Goal: Information Seeking & Learning: Learn about a topic

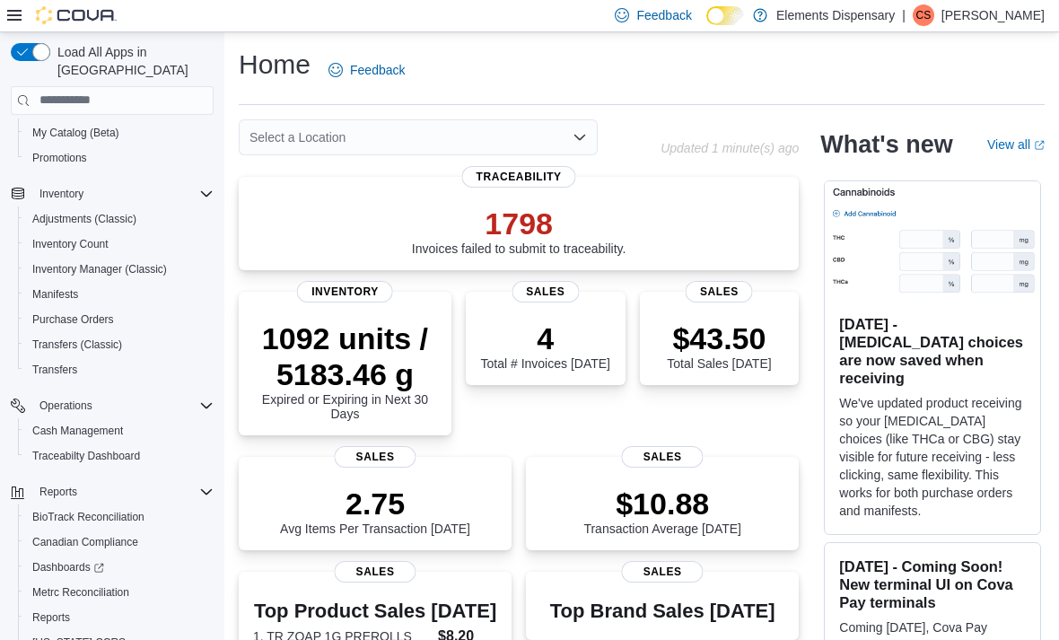
scroll to position [190, 0]
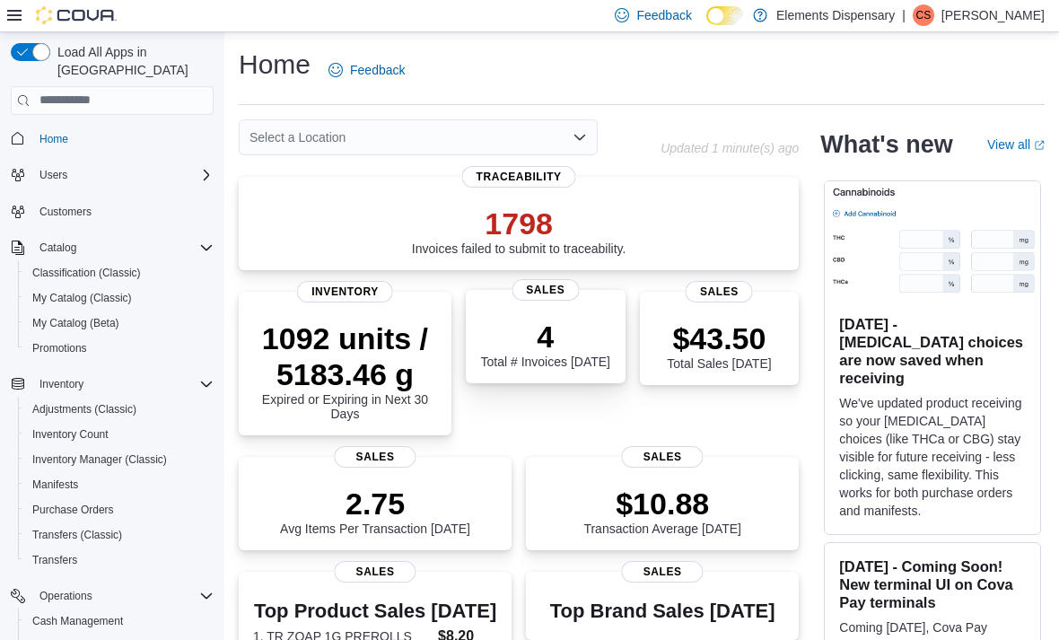
click at [550, 302] on div "4 Total # Invoices [DATE] Sales" at bounding box center [546, 336] width 160 height 93
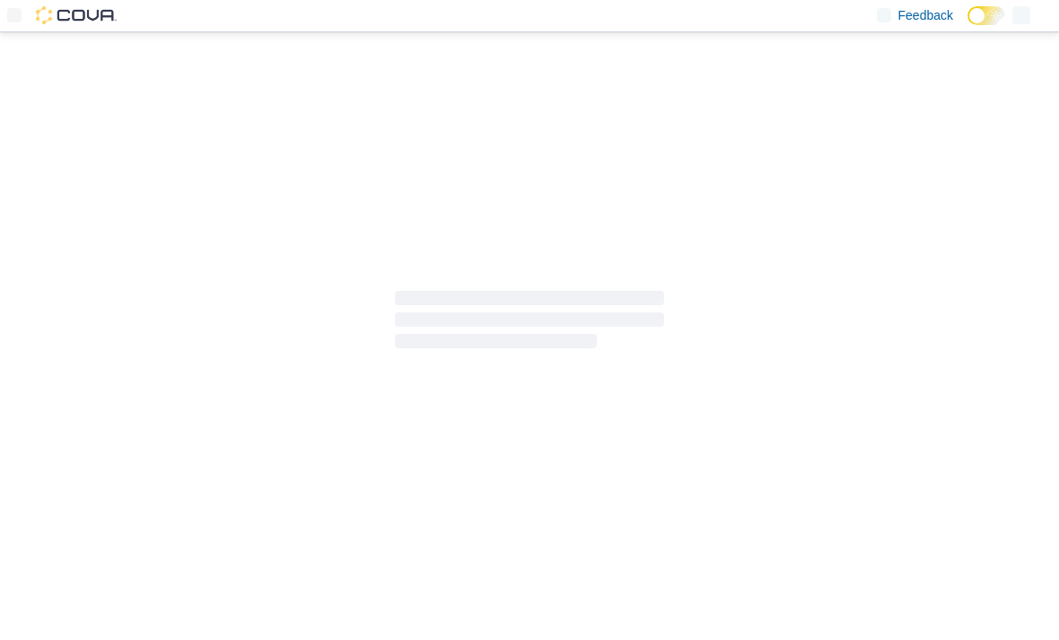
scroll to position [9, 0]
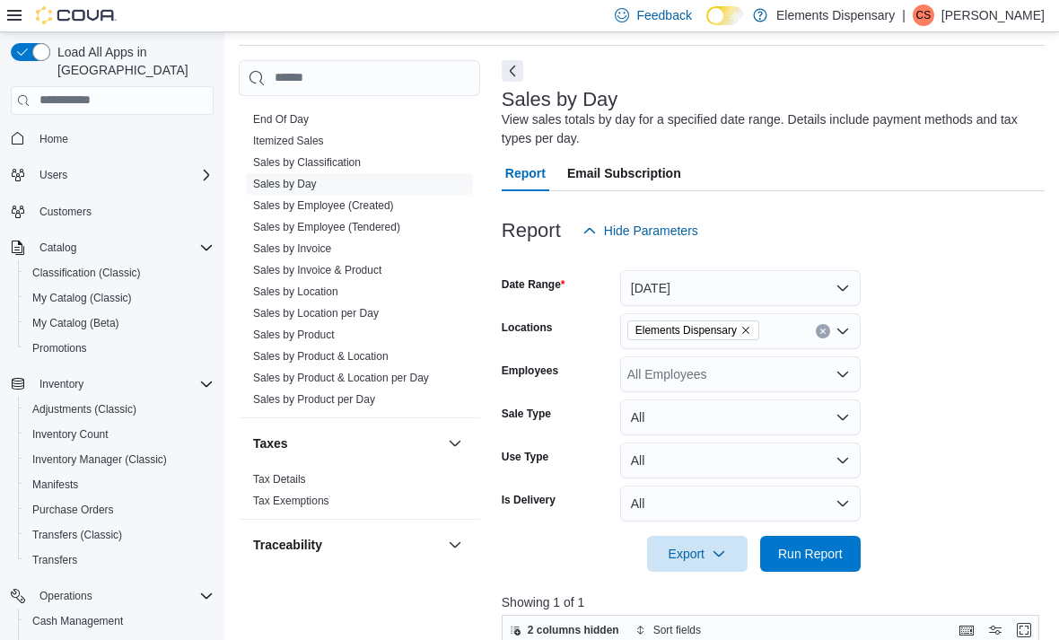
scroll to position [885, 0]
click at [300, 127] on link "End Of Day" at bounding box center [281, 121] width 56 height 13
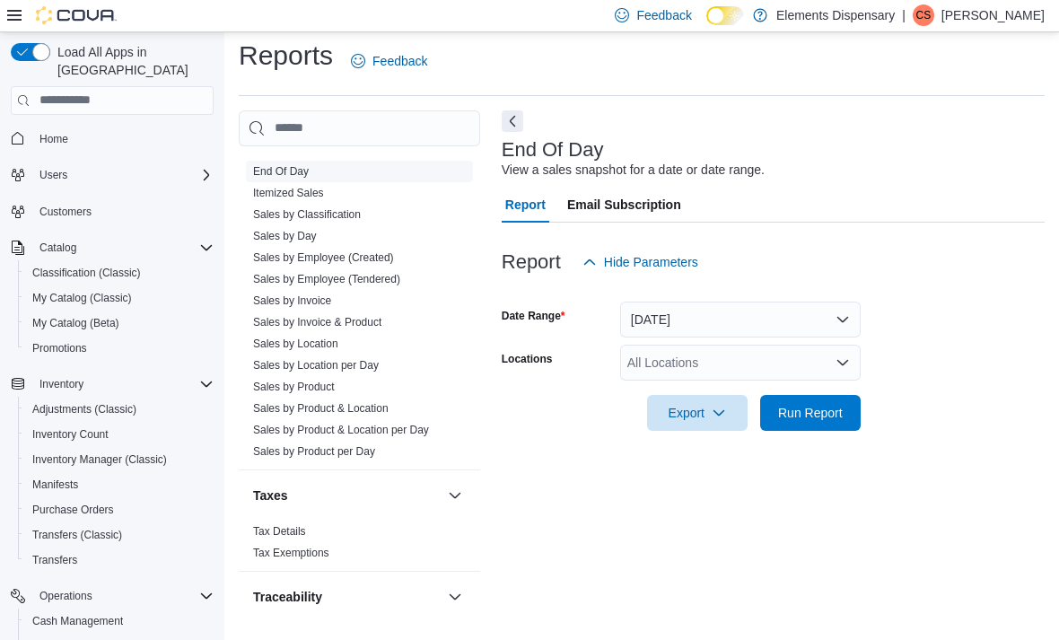
scroll to position [40, 0]
click at [731, 302] on button "Today" at bounding box center [740, 320] width 241 height 36
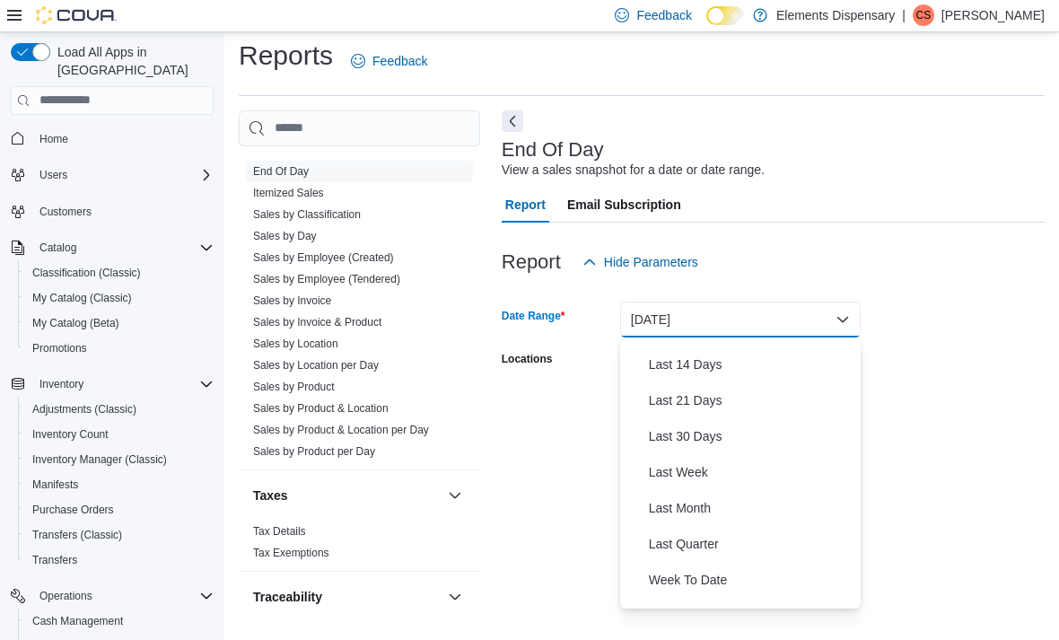
scroll to position [175, 0]
click at [686, 495] on span "Last Month" at bounding box center [751, 506] width 205 height 22
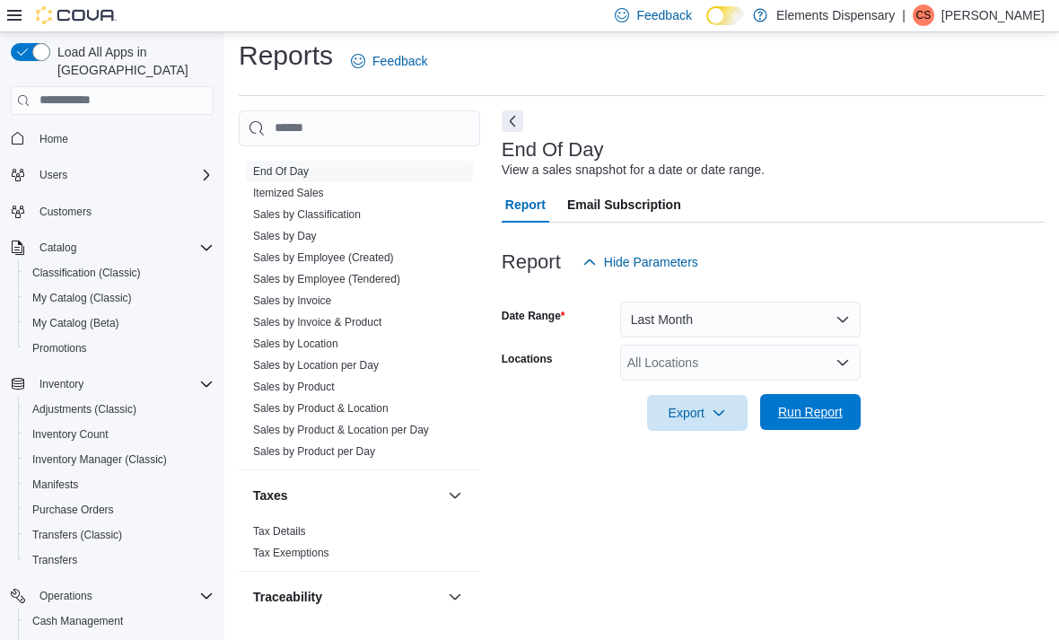
click at [819, 397] on span "Run Report" at bounding box center [810, 412] width 79 height 36
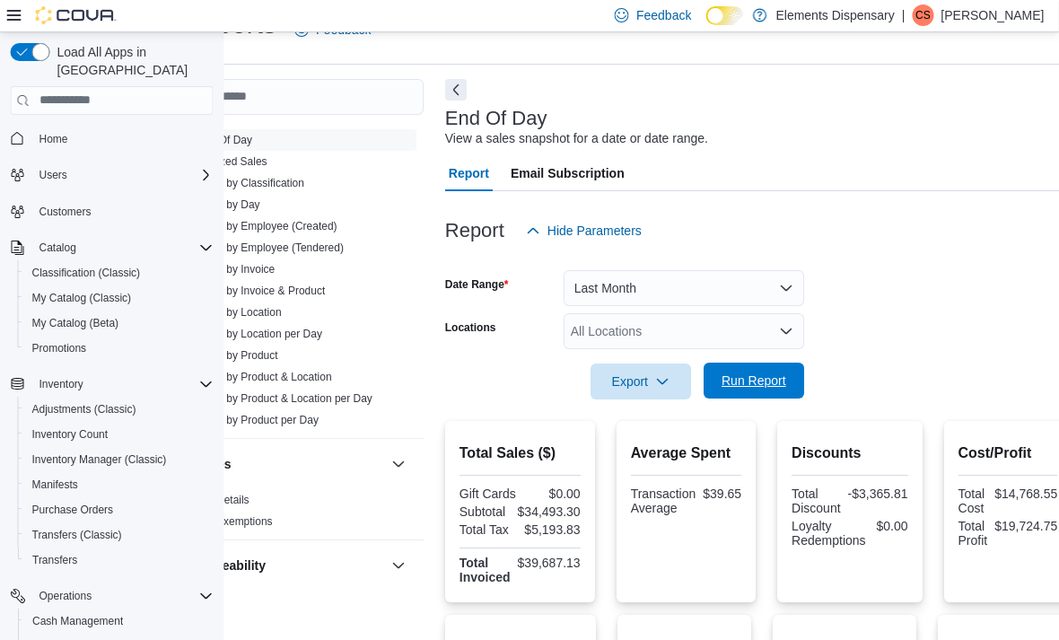
scroll to position [40, 80]
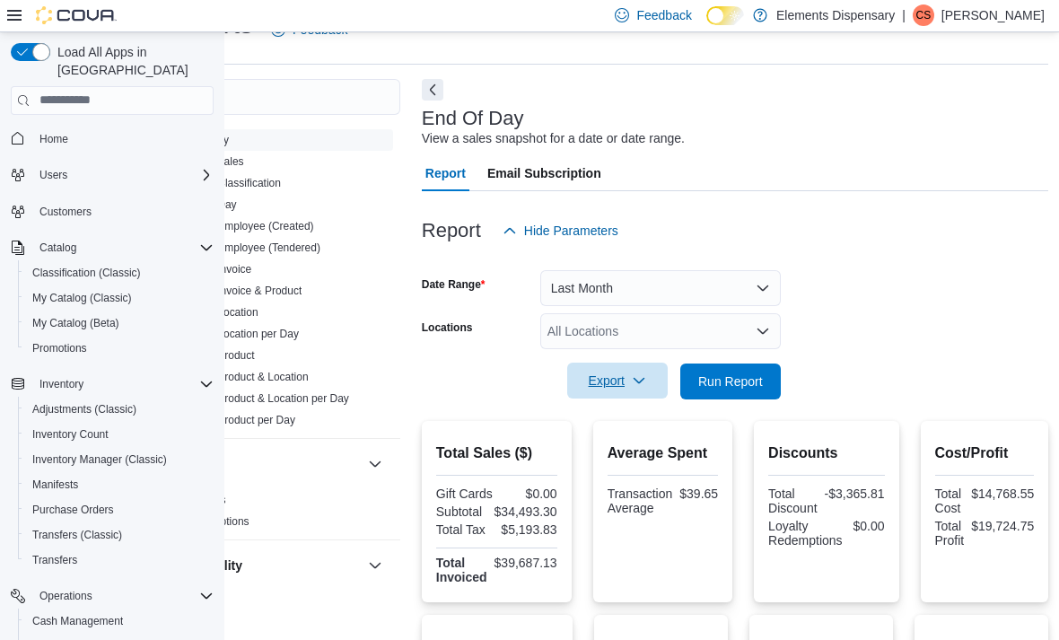
click at [645, 399] on span "Export" at bounding box center [617, 381] width 79 height 36
click at [649, 419] on span "Export to Excel" at bounding box center [620, 419] width 81 height 14
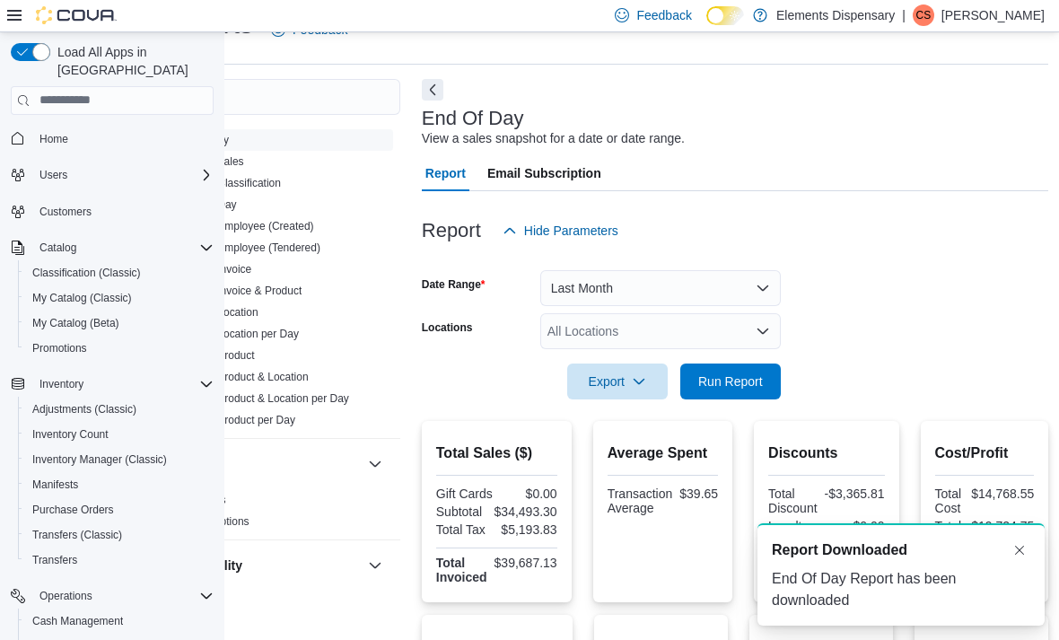
scroll to position [0, 0]
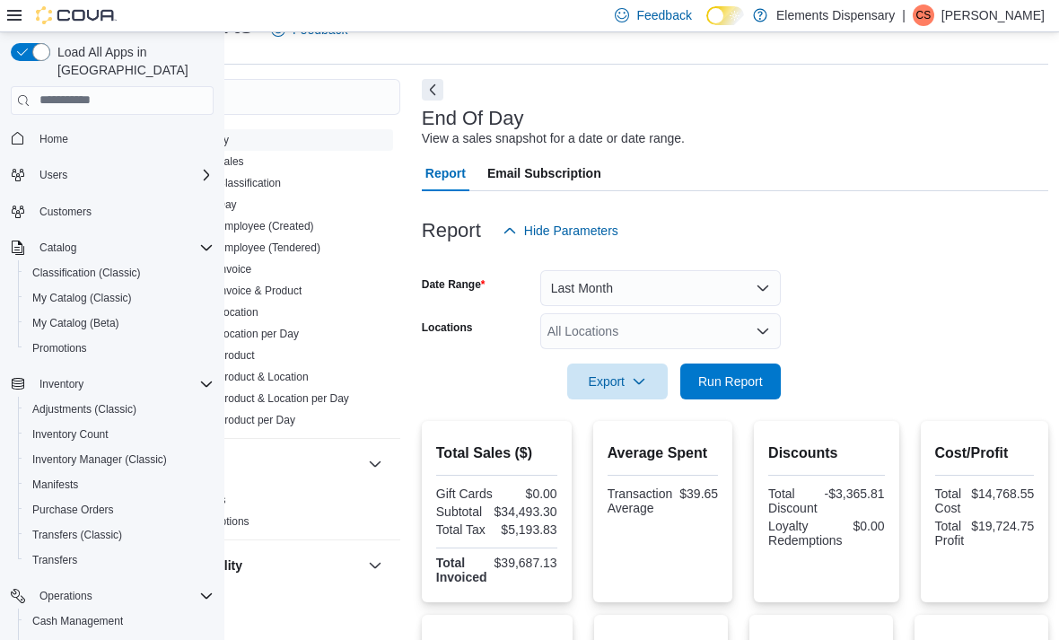
click at [725, 286] on button "Last Month" at bounding box center [660, 288] width 241 height 36
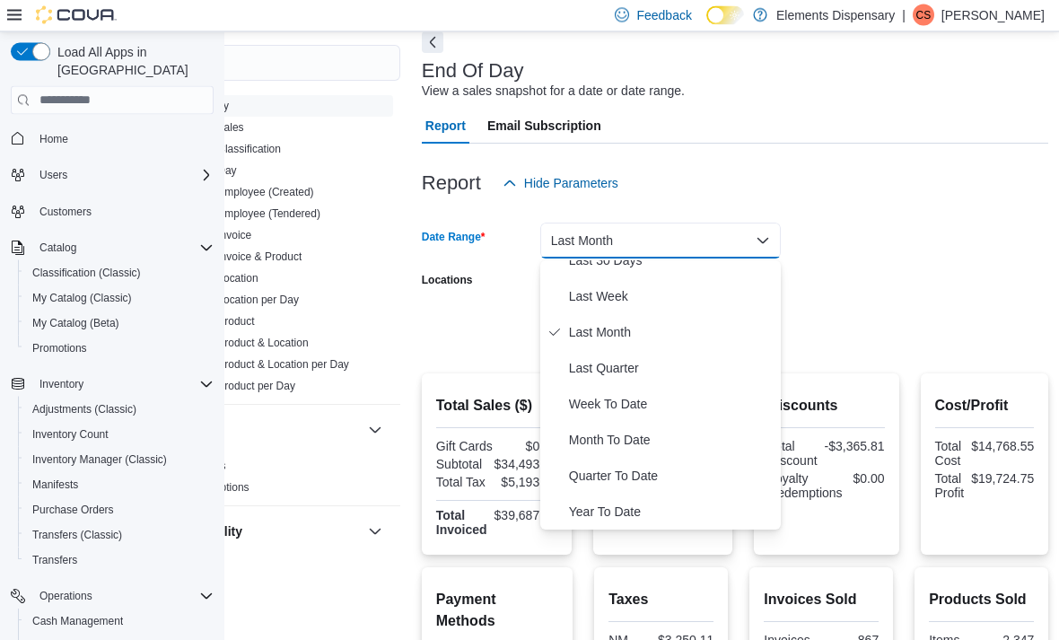
scroll to position [88, 80]
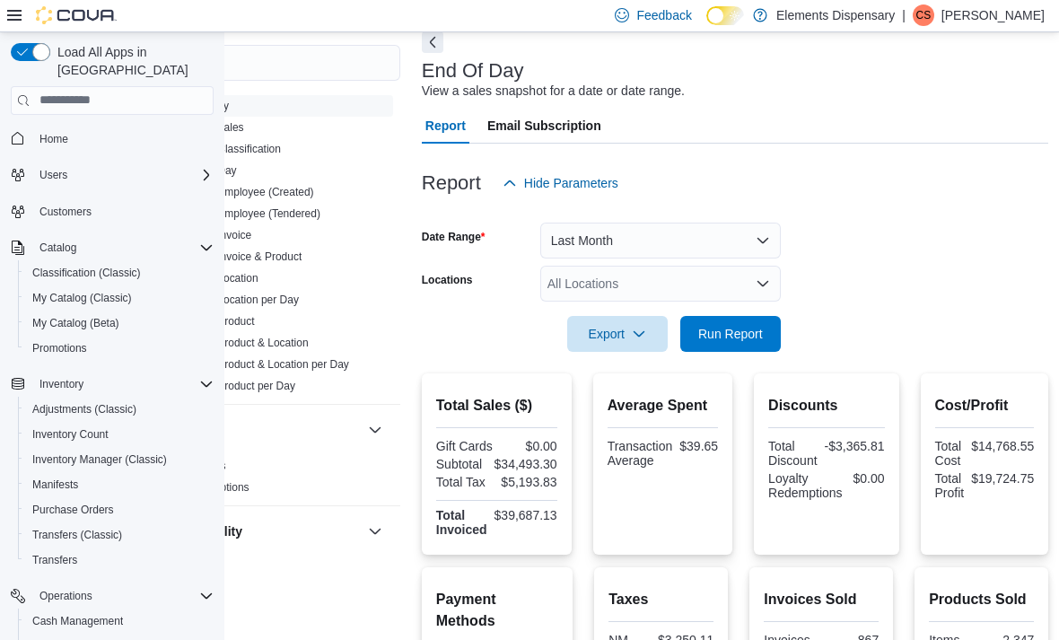
click at [884, 231] on form "Date Range Last Month Locations All Locations Export Run Report" at bounding box center [736, 276] width 628 height 151
click at [626, 241] on button "Last Month" at bounding box center [660, 241] width 241 height 36
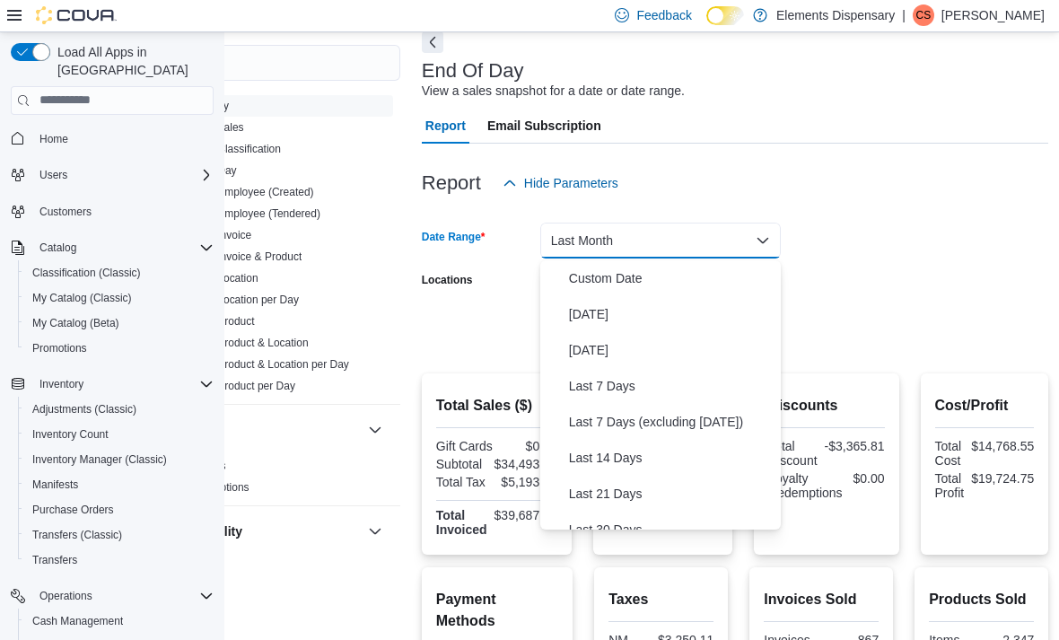
scroll to position [207, 0]
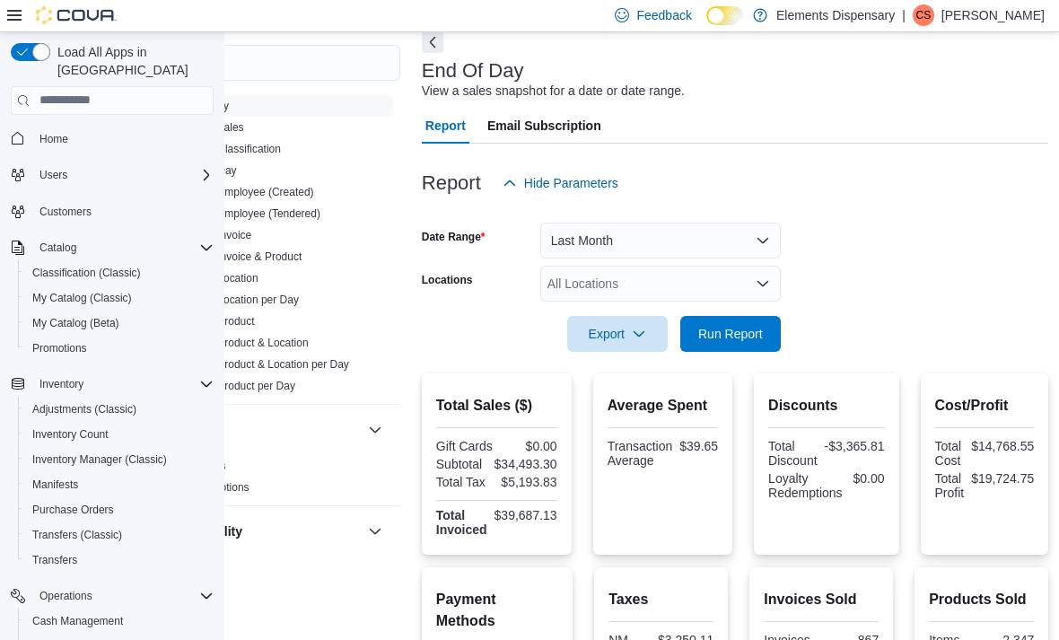
click at [900, 194] on div "Report Hide Parameters" at bounding box center [736, 183] width 628 height 36
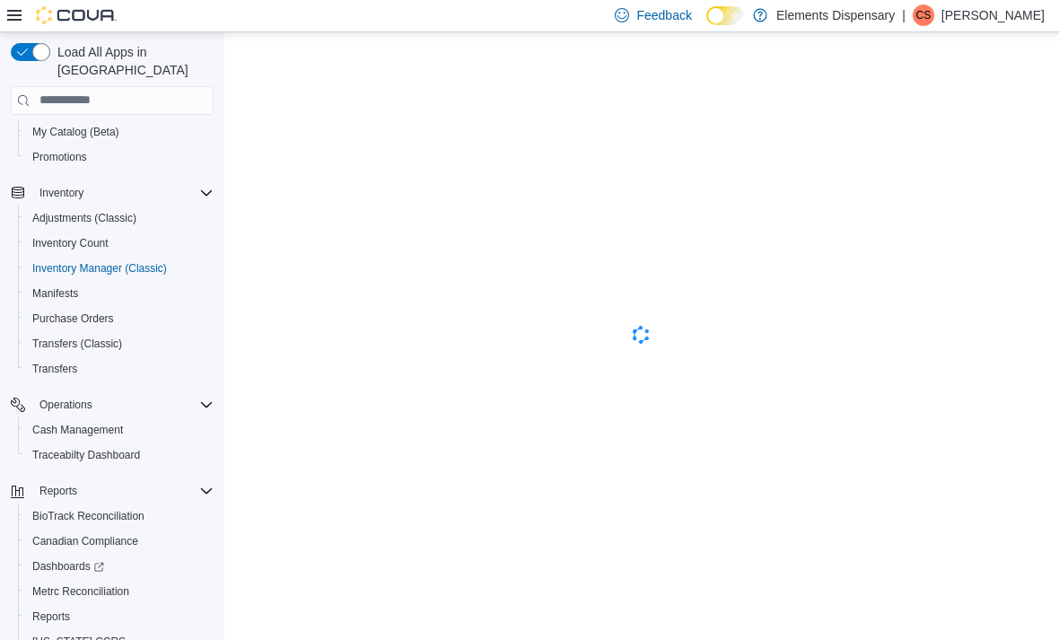
scroll to position [190, 0]
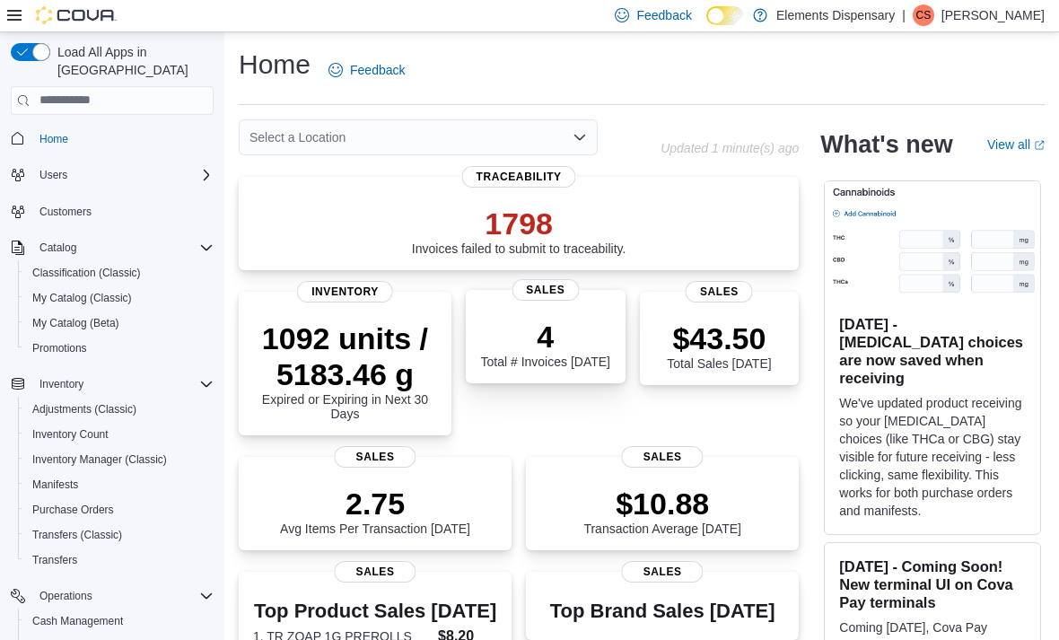
click at [548, 303] on div "4 Total # Invoices [DATE] Sales" at bounding box center [546, 336] width 160 height 93
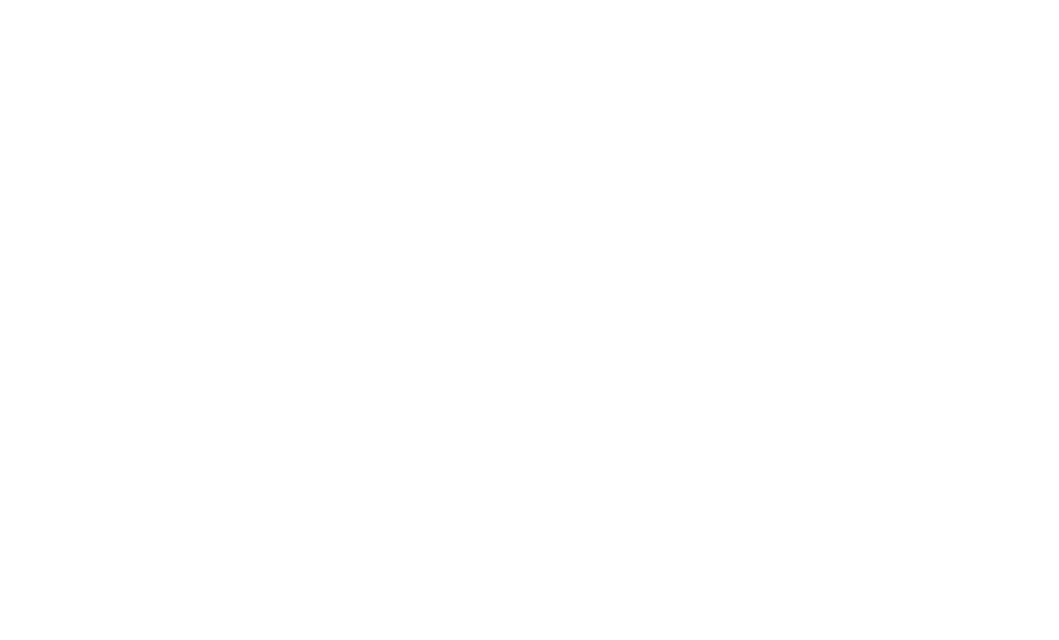
scroll to position [9, 0]
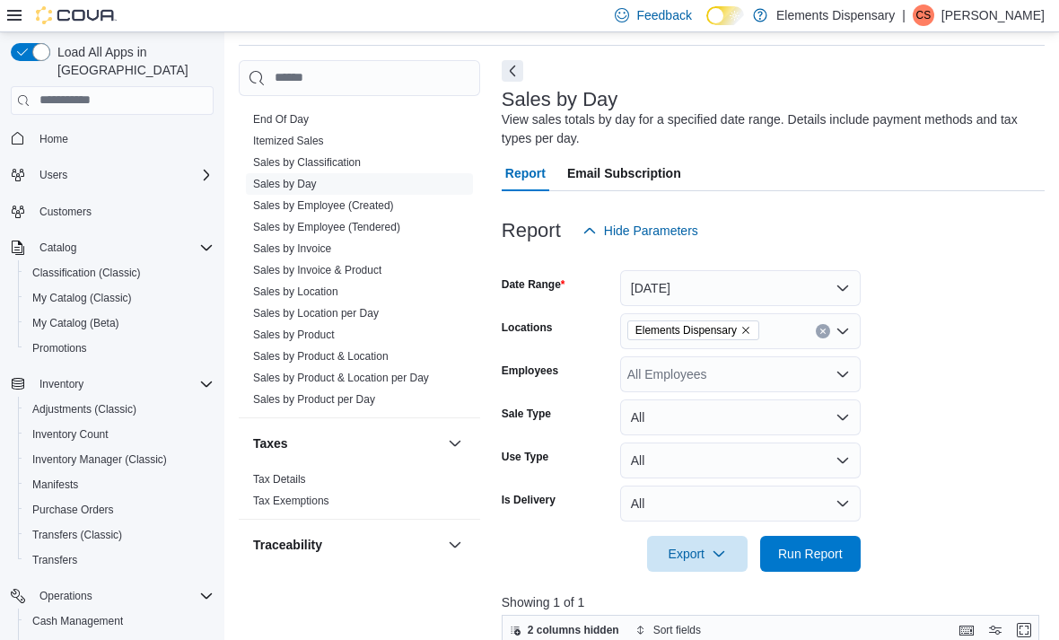
scroll to position [885, 0]
click at [296, 163] on link "Sales by Classification" at bounding box center [307, 164] width 108 height 13
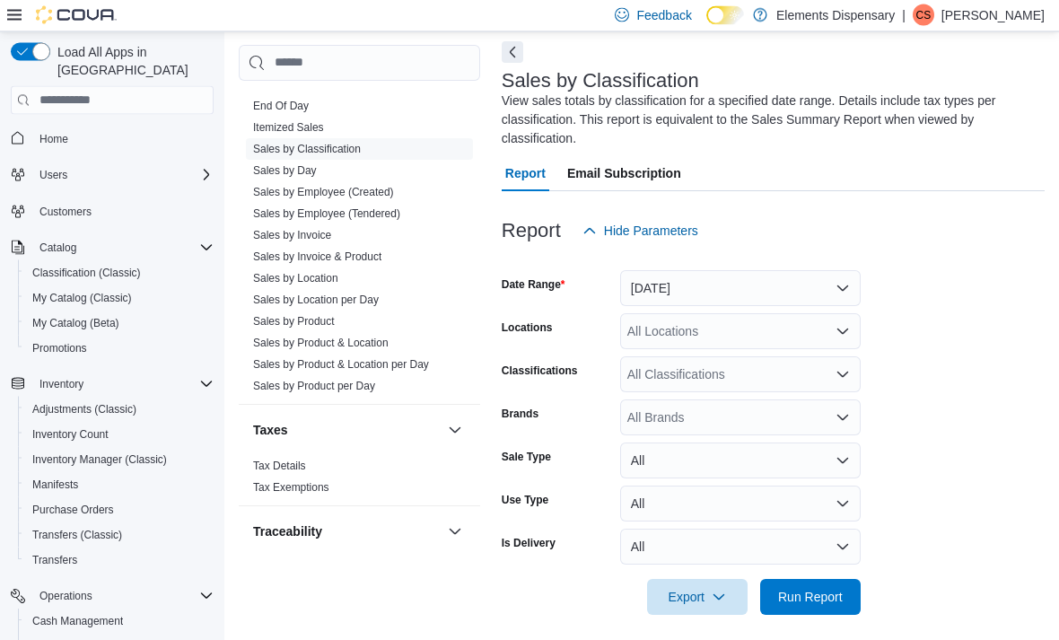
click at [764, 297] on button "Yesterday" at bounding box center [740, 289] width 241 height 36
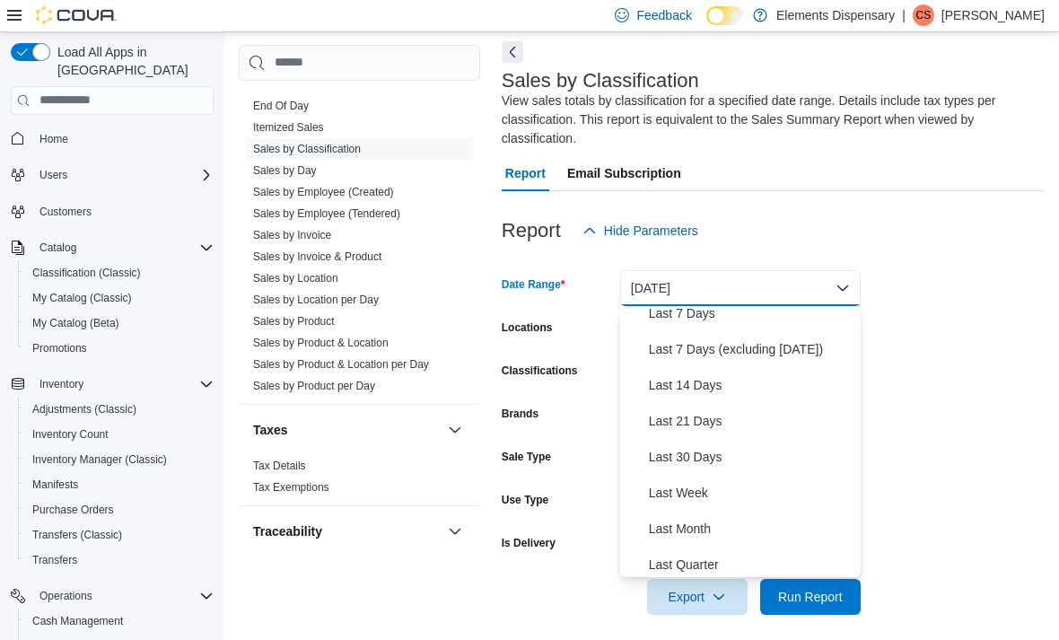
scroll to position [137, 0]
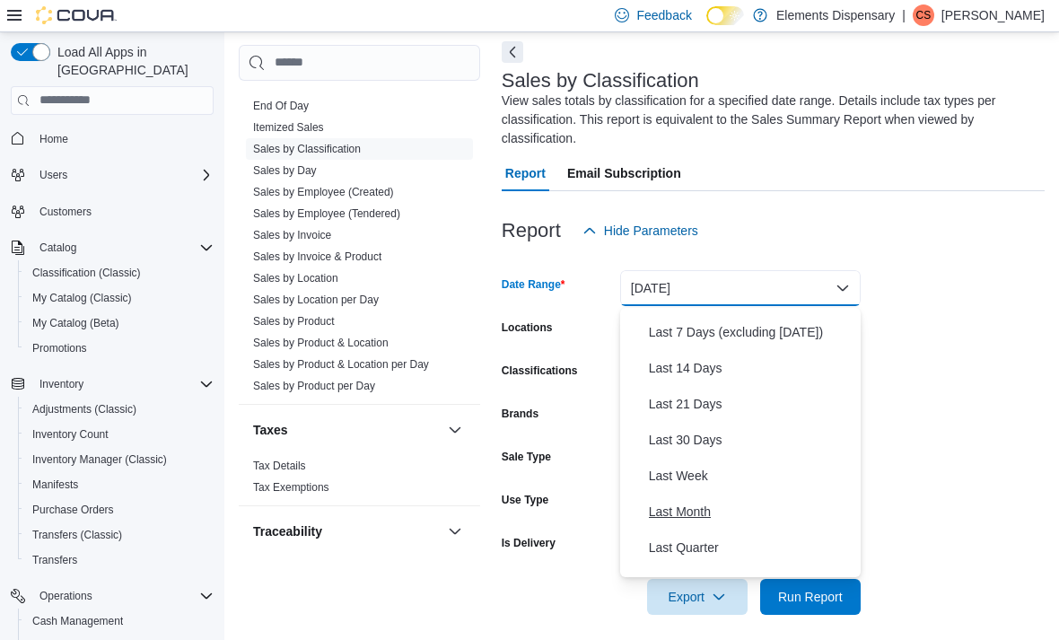
click at [689, 512] on span "Last Month" at bounding box center [751, 512] width 205 height 22
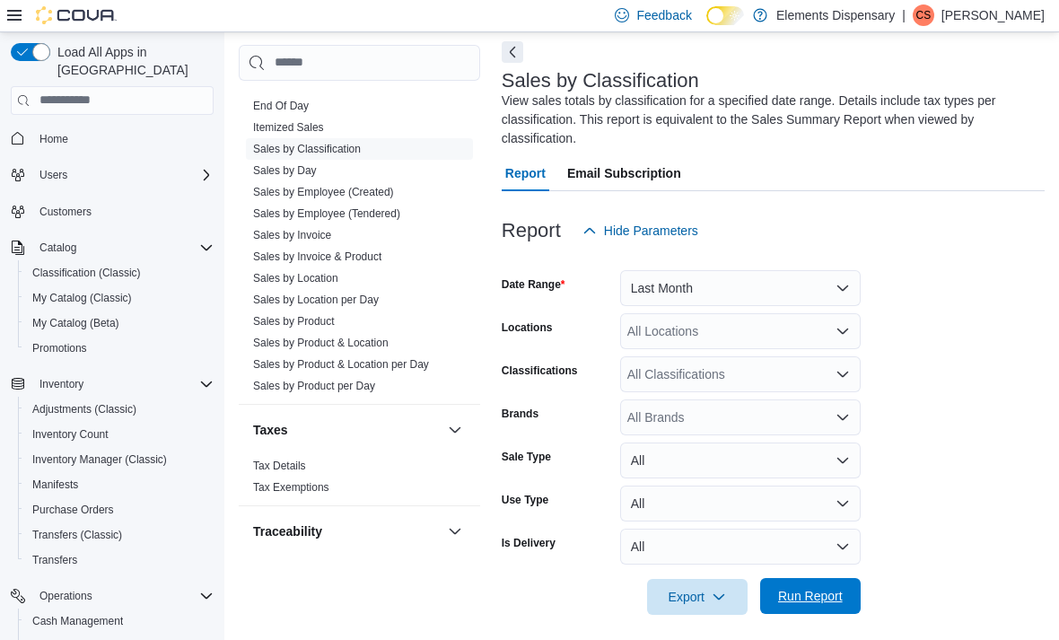
click at [822, 610] on span "Run Report" at bounding box center [810, 596] width 79 height 36
click at [841, 501] on button "All" at bounding box center [740, 504] width 241 height 36
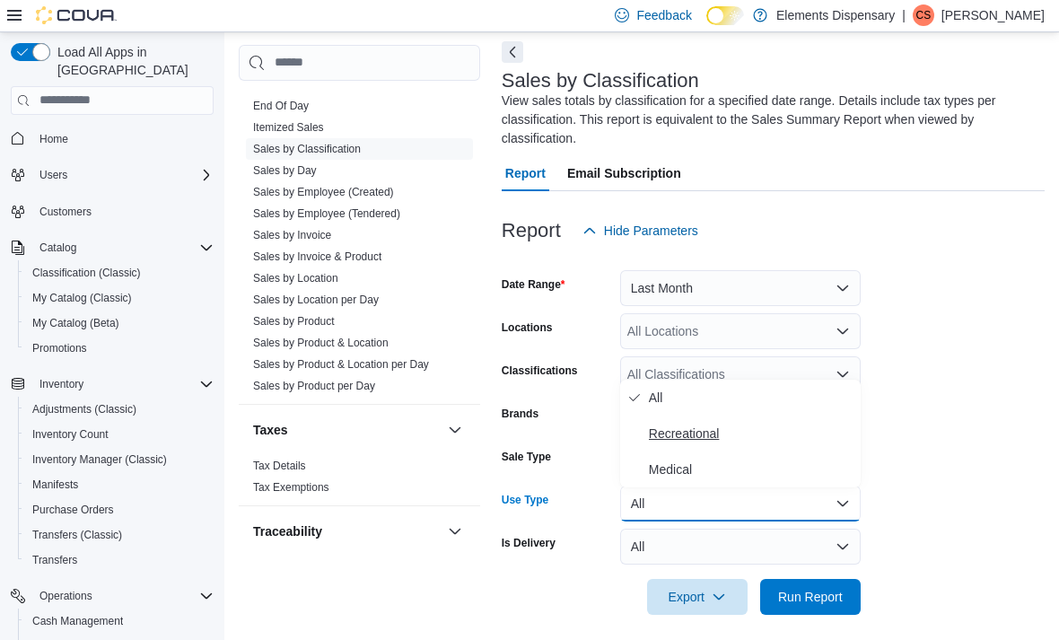
click at [789, 438] on span "Recreational" at bounding box center [751, 434] width 205 height 22
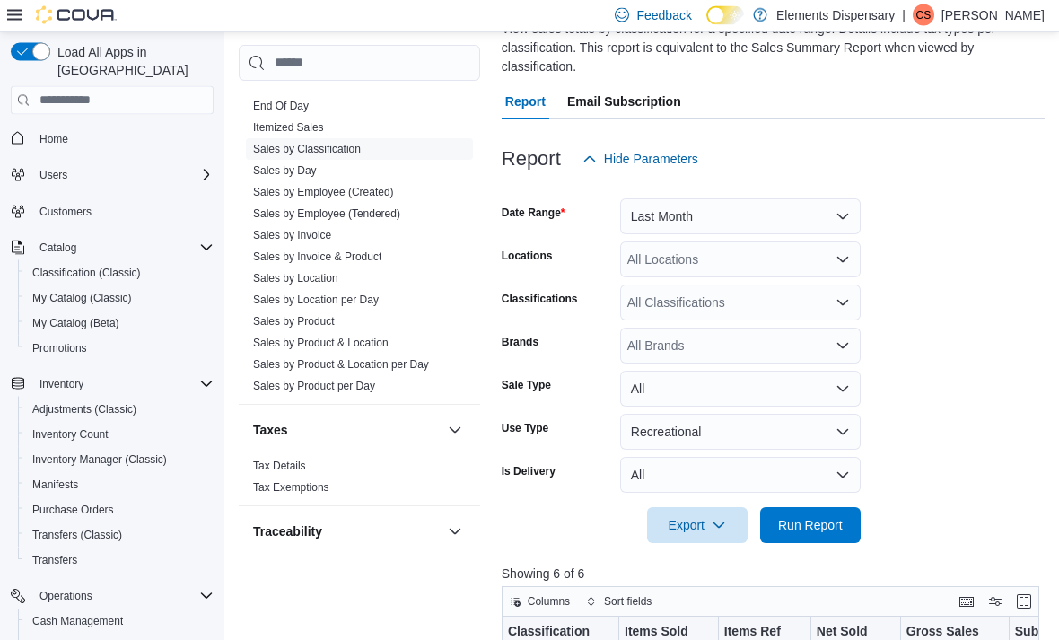
scroll to position [154, 0]
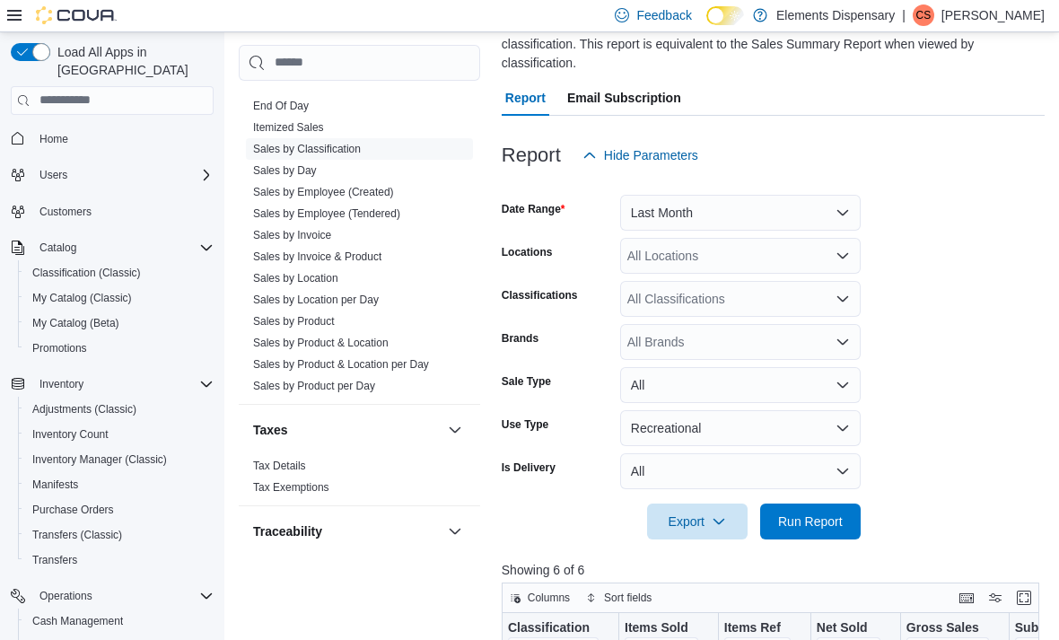
click at [834, 300] on div "All Classifications" at bounding box center [740, 299] width 241 height 36
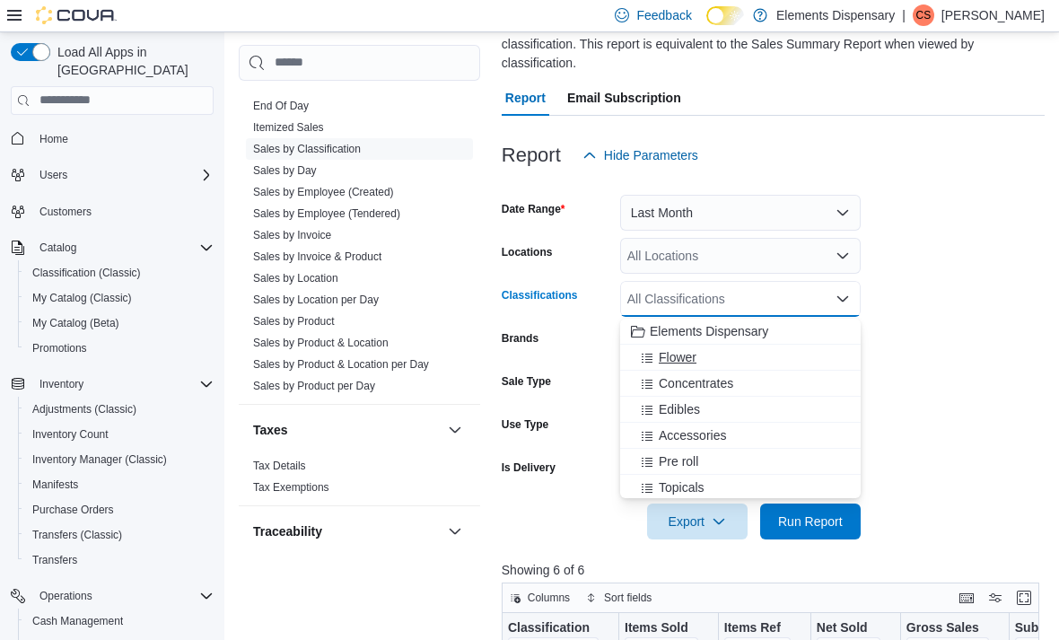
click at [756, 366] on button "Flower" at bounding box center [740, 358] width 241 height 26
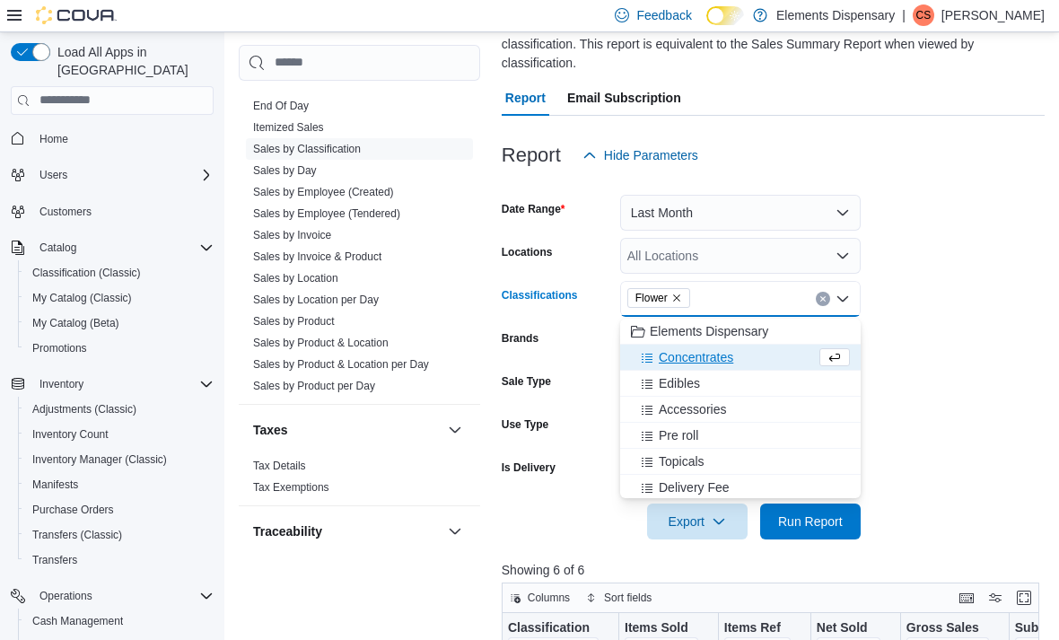
click at [714, 362] on span "Concentrates" at bounding box center [696, 357] width 75 height 18
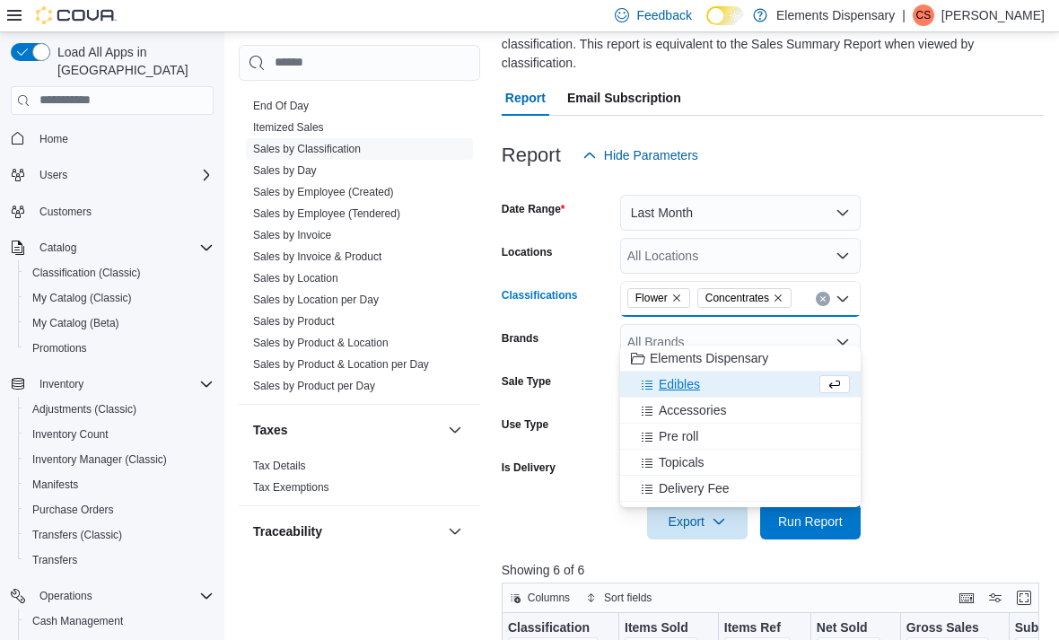
click at [693, 382] on span "Edibles" at bounding box center [679, 384] width 41 height 18
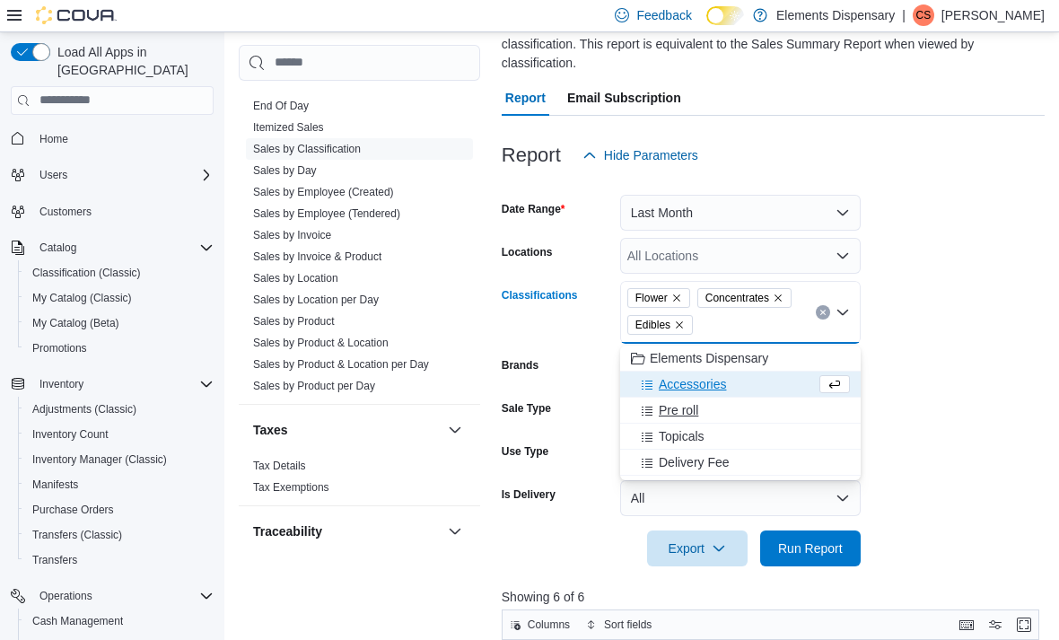
click at [684, 415] on span "Pre roll" at bounding box center [679, 410] width 40 height 18
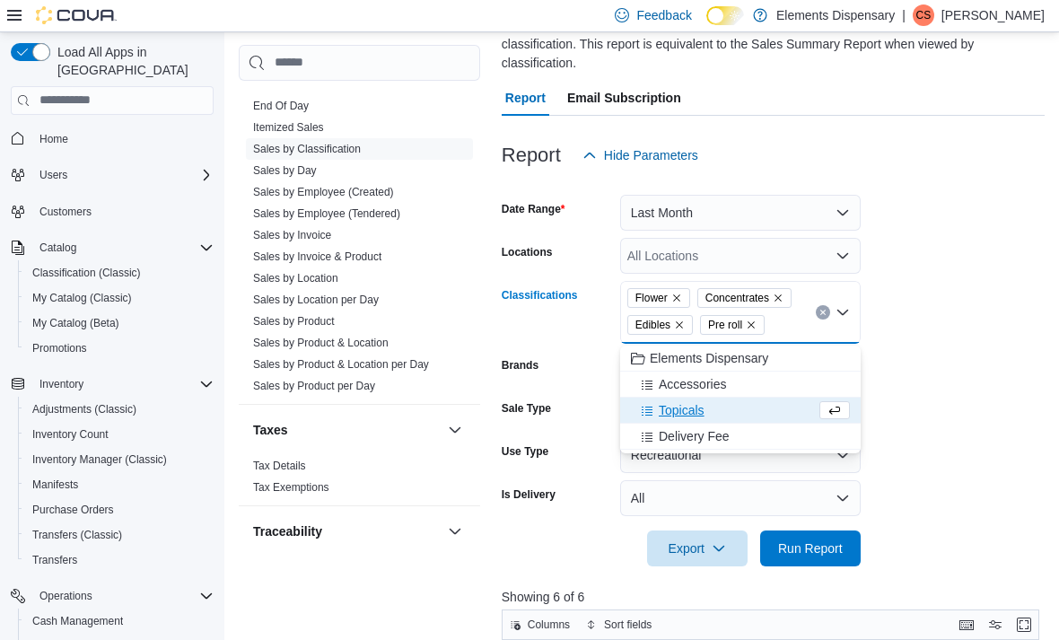
click at [688, 410] on span "Topicals" at bounding box center [682, 410] width 46 height 18
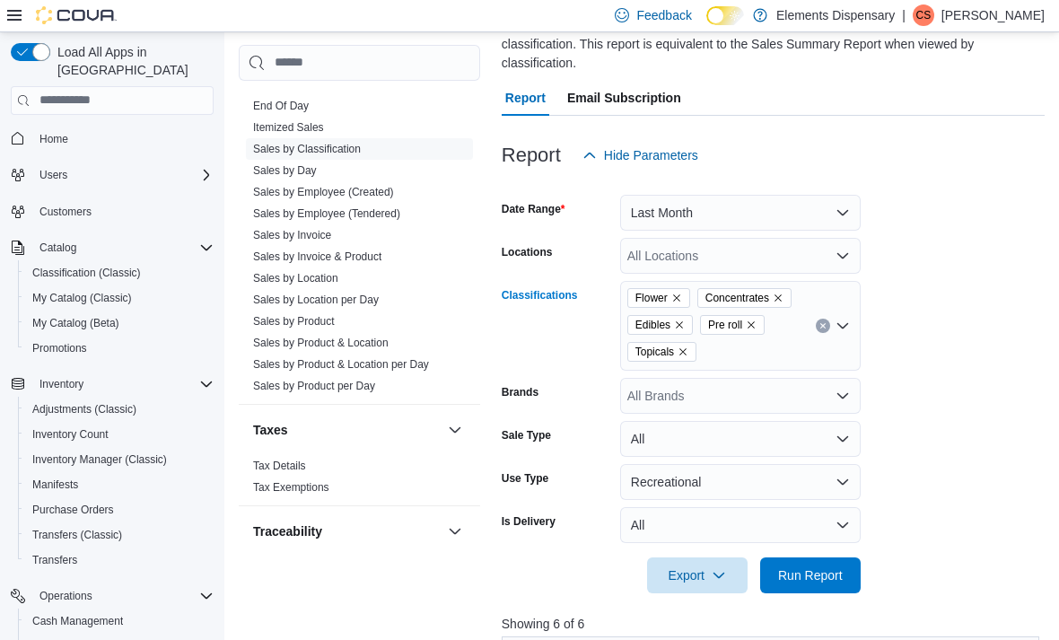
click at [1017, 252] on form "Date Range Last Month Locations All Locations Classifications Flower Concentrat…" at bounding box center [773, 383] width 543 height 420
click at [819, 584] on span "Run Report" at bounding box center [810, 575] width 65 height 18
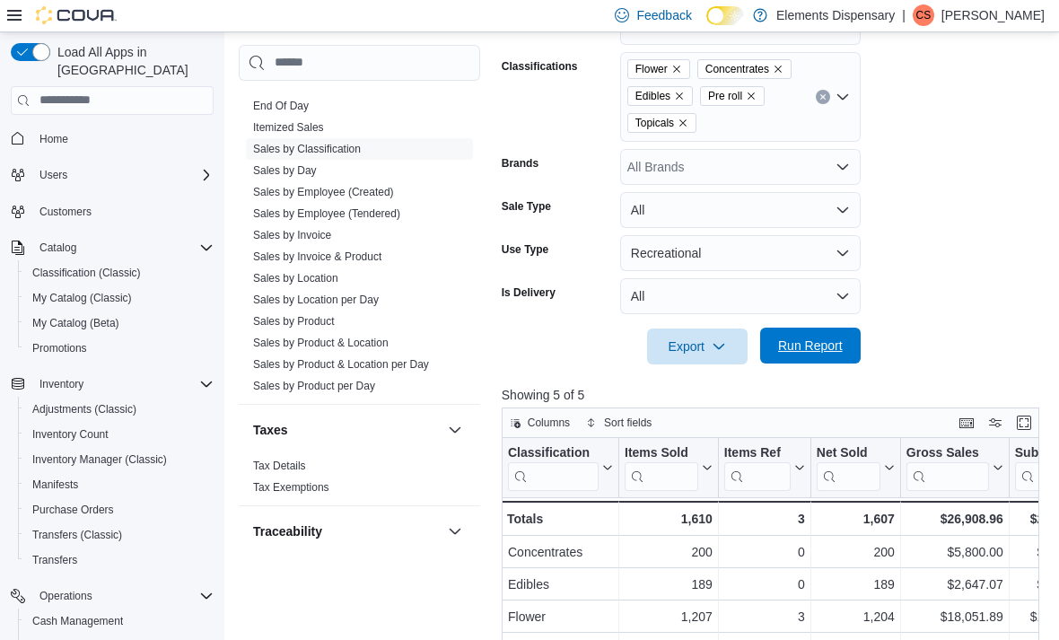
scroll to position [387, 0]
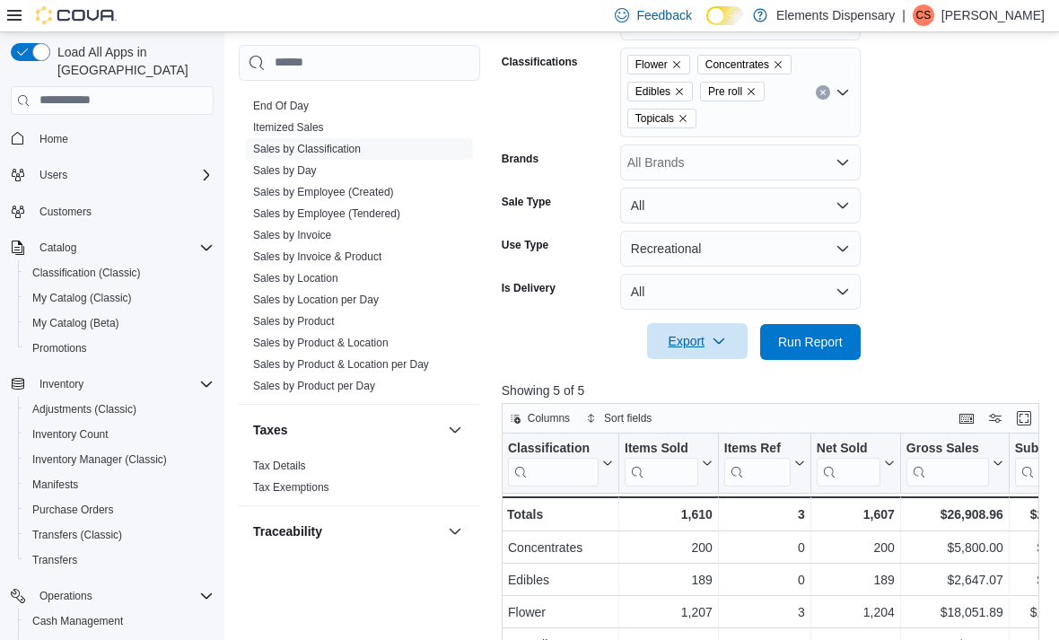
click at [731, 347] on span "Export" at bounding box center [697, 341] width 79 height 36
click at [718, 391] on button "Export to Excel" at bounding box center [700, 380] width 102 height 36
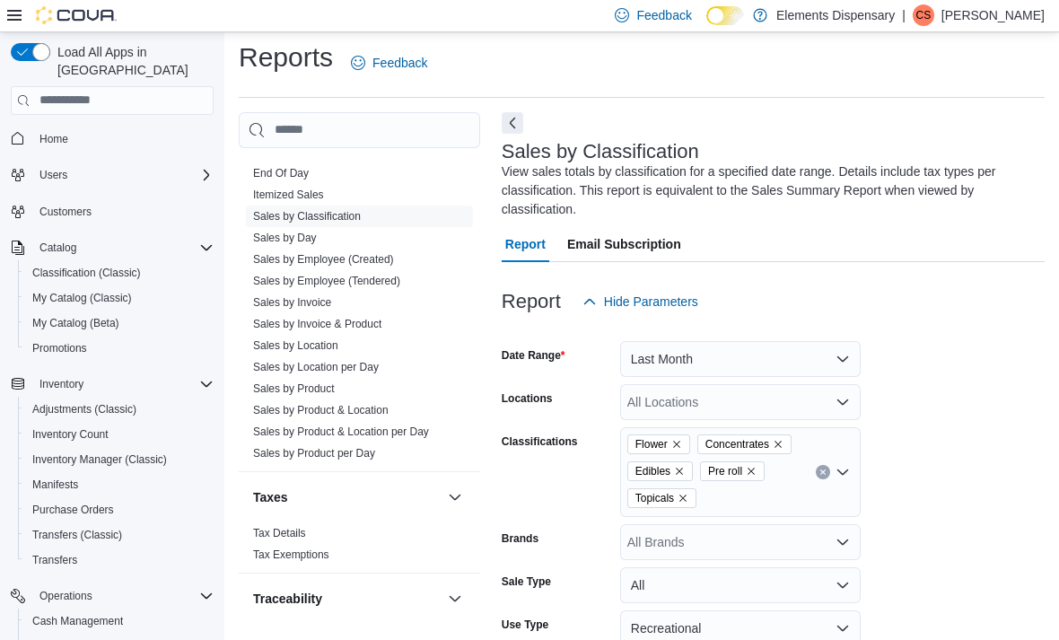
scroll to position [0, 0]
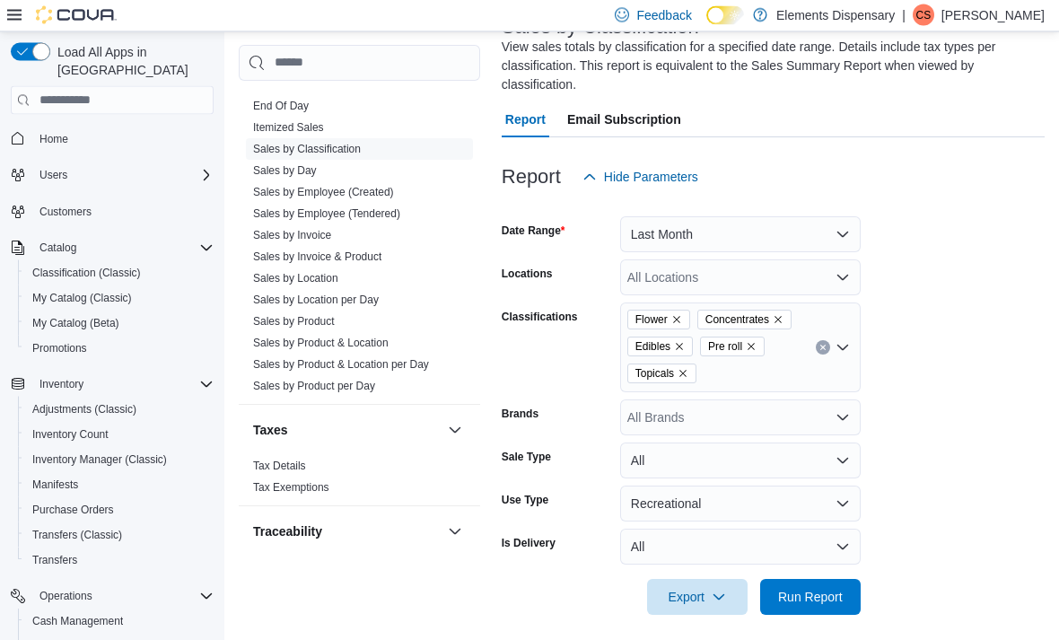
click at [843, 505] on button "Recreational" at bounding box center [740, 505] width 241 height 36
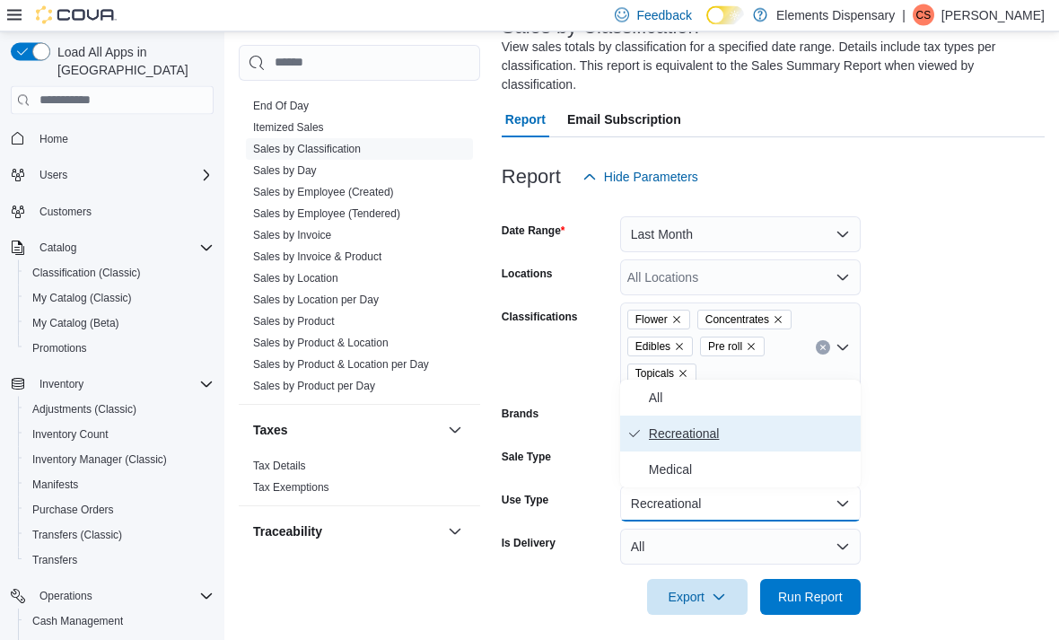
scroll to position [132, 0]
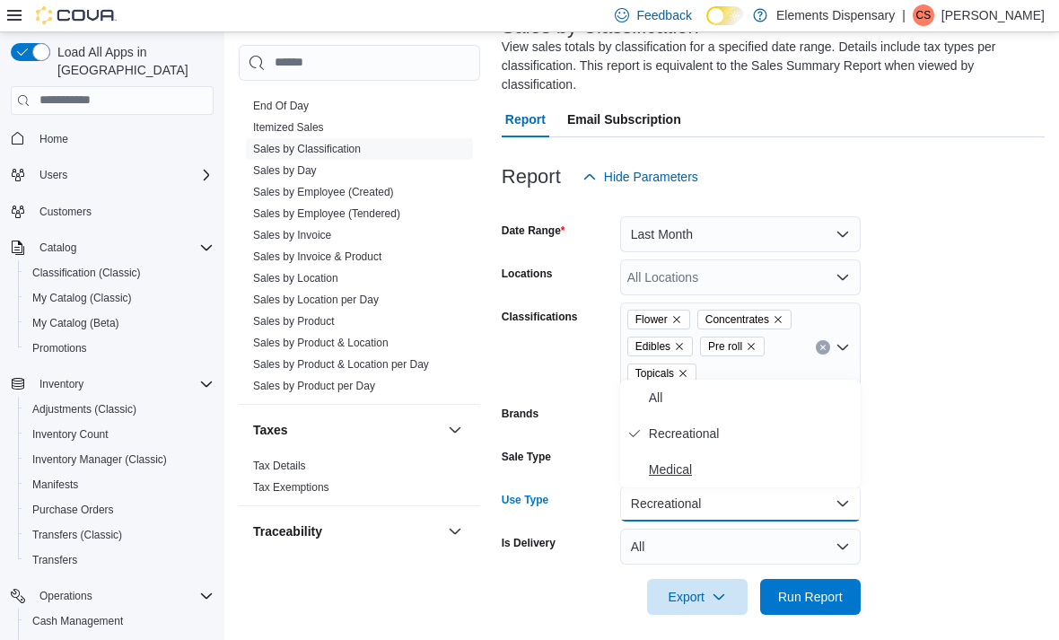
click at [779, 468] on span "Medical" at bounding box center [751, 470] width 205 height 22
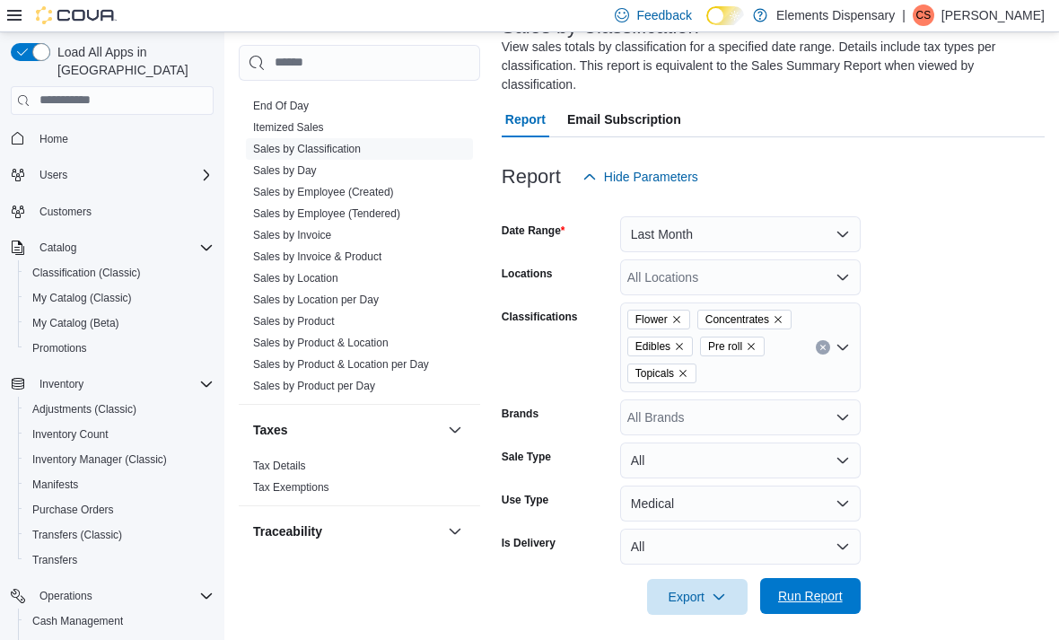
click at [821, 604] on span "Run Report" at bounding box center [810, 596] width 65 height 18
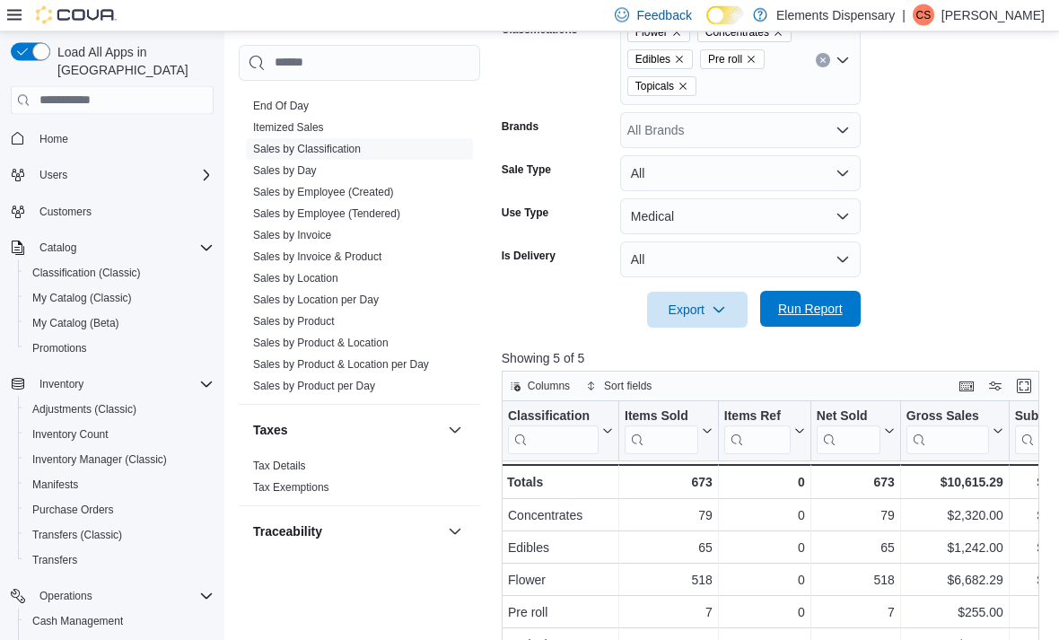
scroll to position [396, 0]
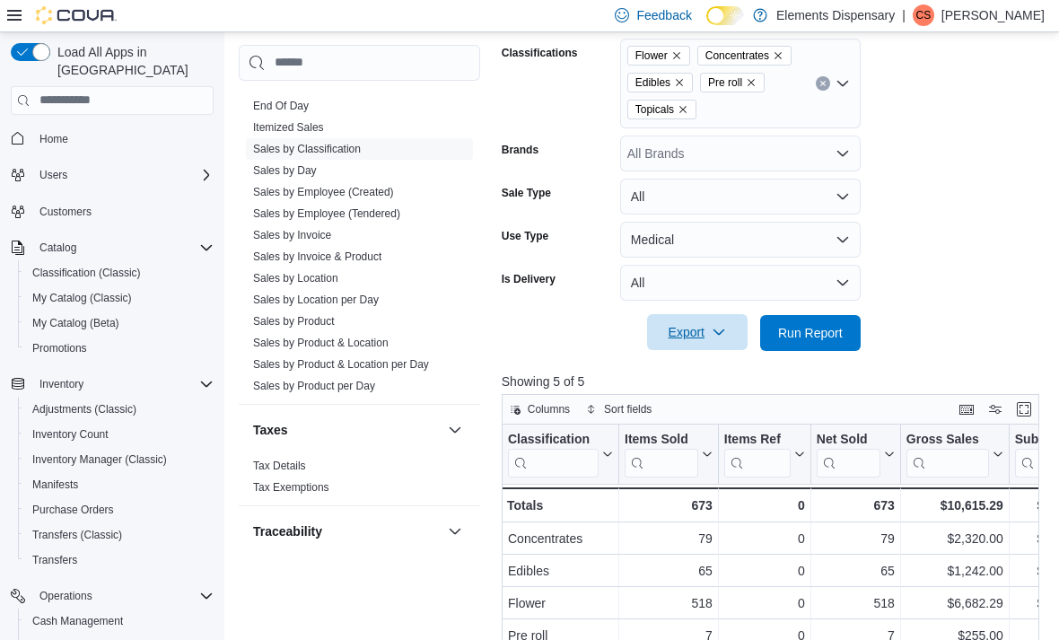
click at [740, 337] on button "Export" at bounding box center [697, 332] width 101 height 36
click at [727, 381] on button "Export to Excel" at bounding box center [700, 371] width 102 height 36
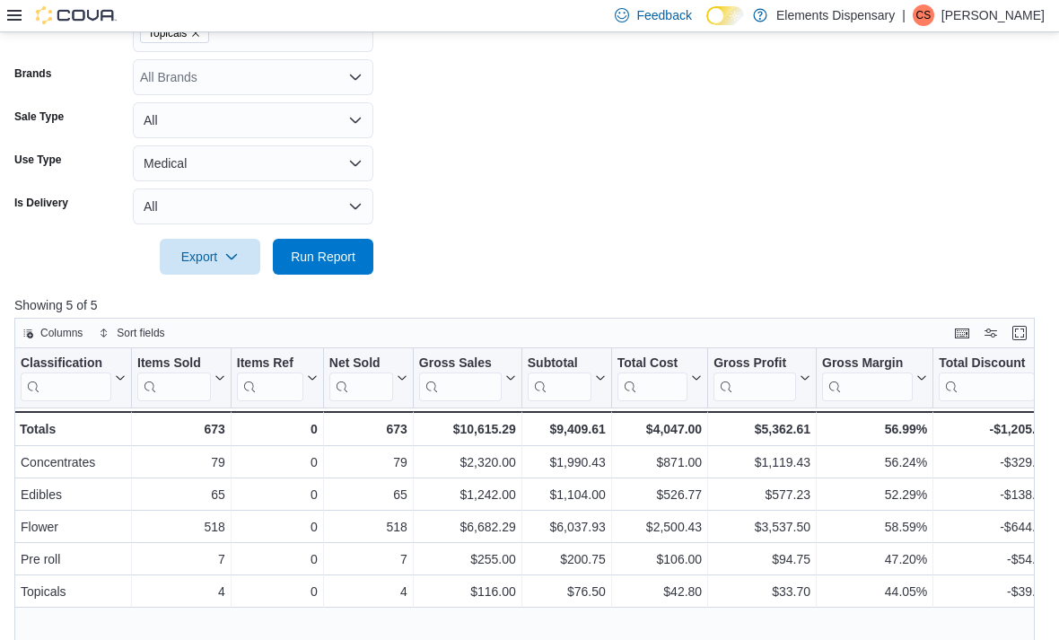
scroll to position [705, 0]
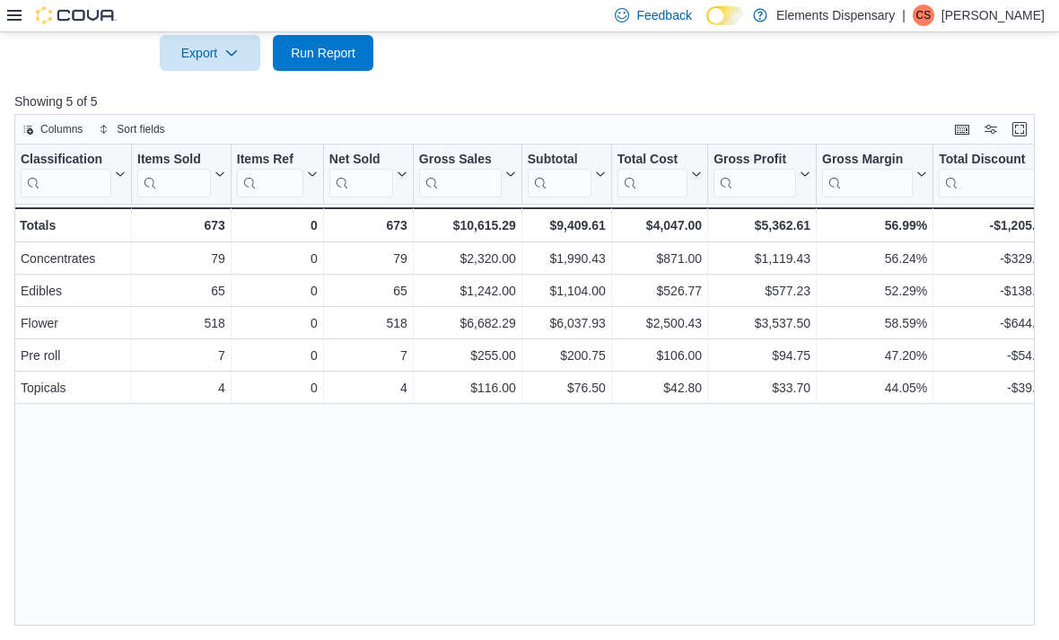
click at [21, 15] on icon at bounding box center [14, 15] width 14 height 14
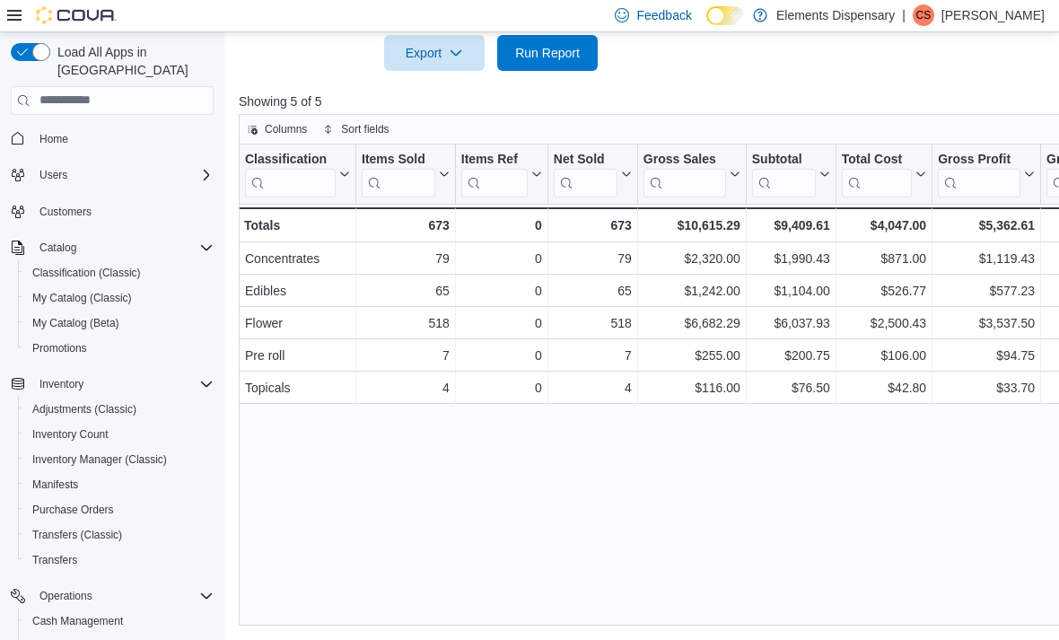
scroll to position [57, 0]
